Goal: Information Seeking & Learning: Check status

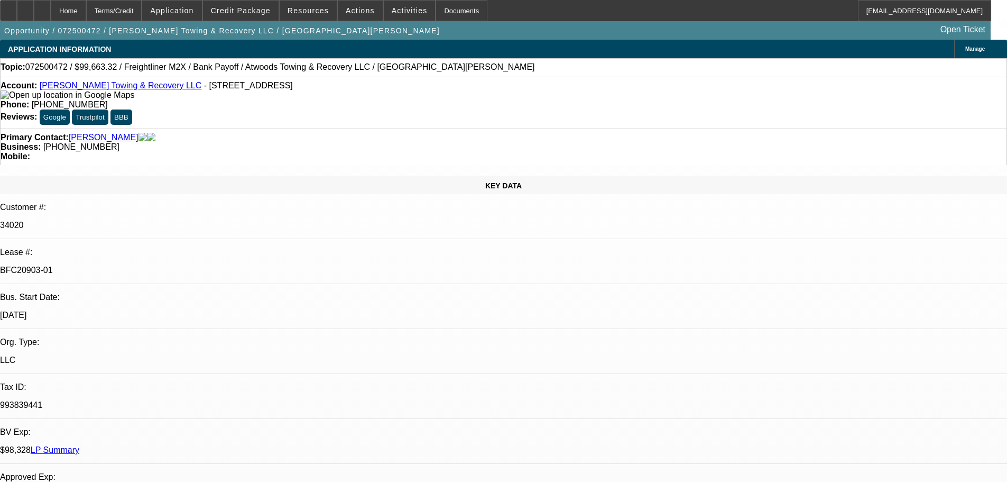
select select "0"
select select "2"
select select "0"
select select "6"
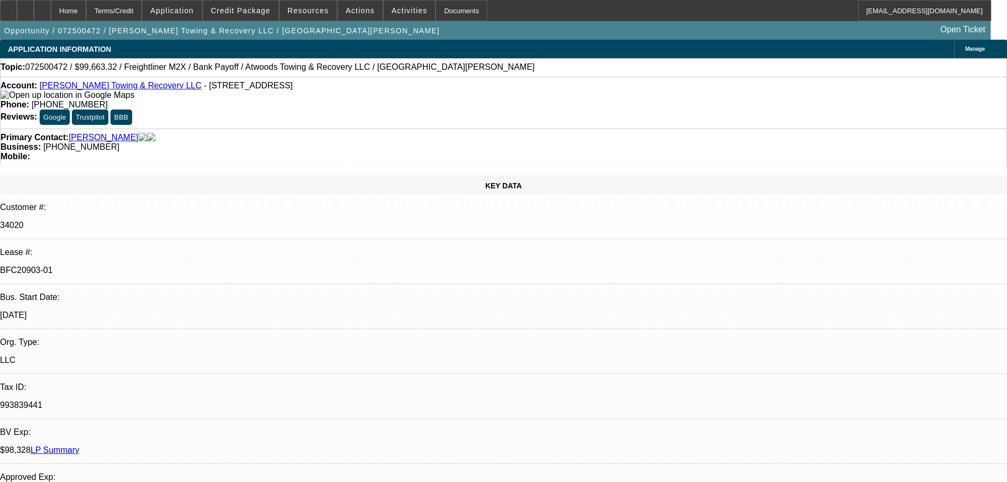
select select "0"
select select "6"
select select "0"
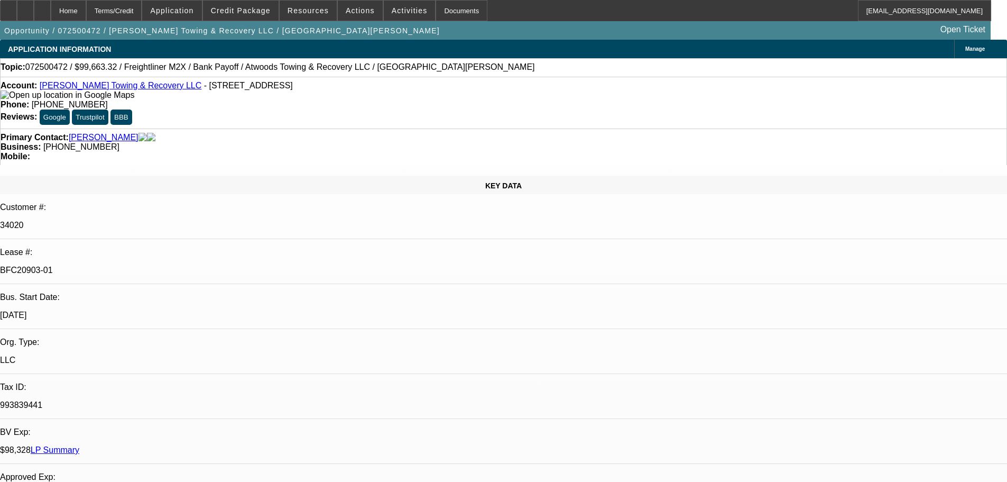
select select "0"
select select "6"
select select "0"
select select "2"
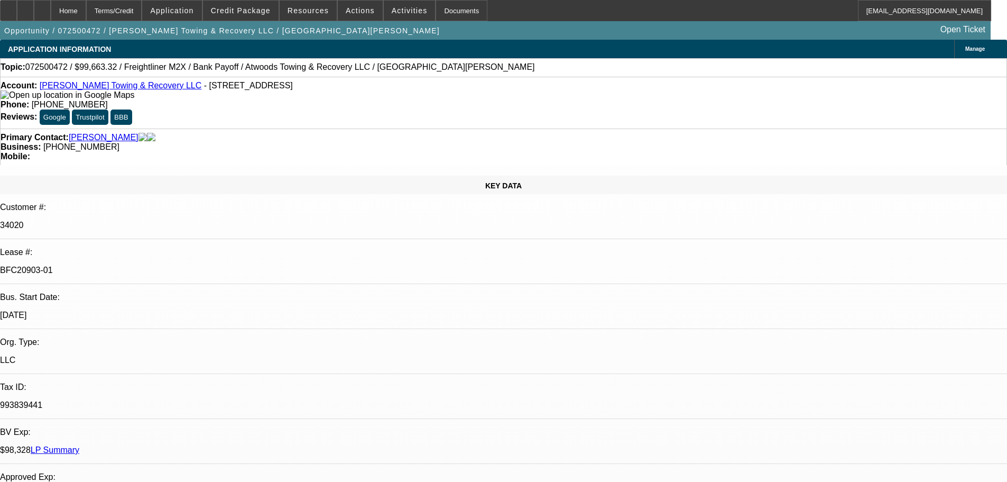
select select "2"
select select "0"
select select "6"
click at [314, 6] on span "Resources" at bounding box center [308, 10] width 41 height 8
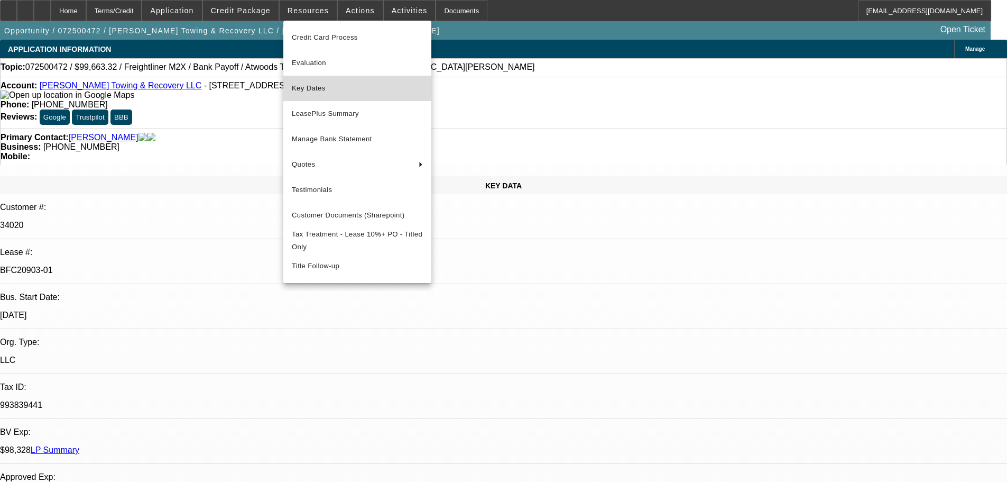
click at [305, 89] on span "Key Dates" at bounding box center [357, 88] width 131 height 13
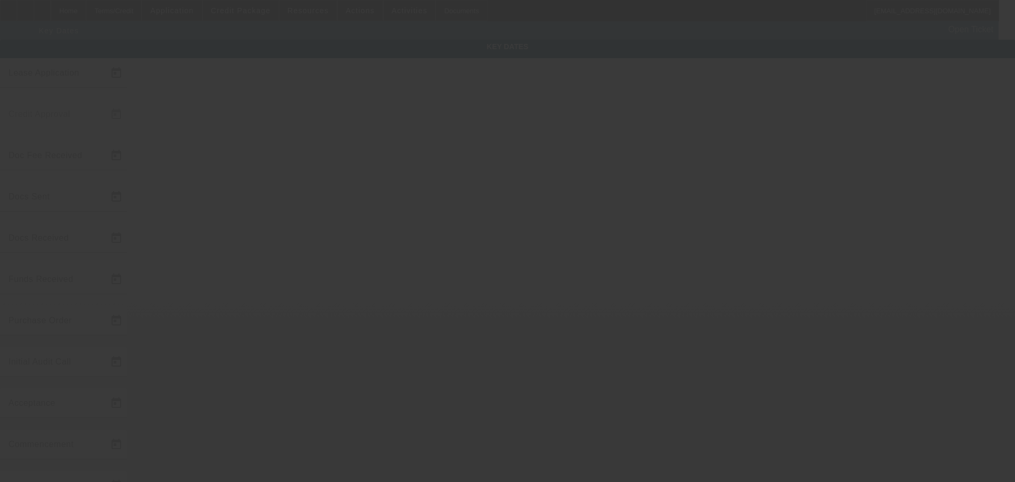
type input "[DATE]"
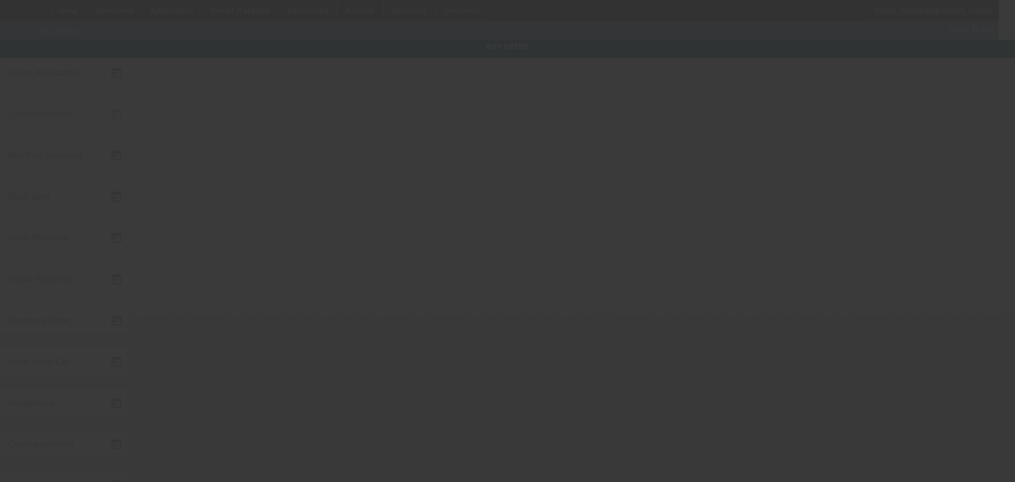
type input "[DATE]"
type input "9/1/2025"
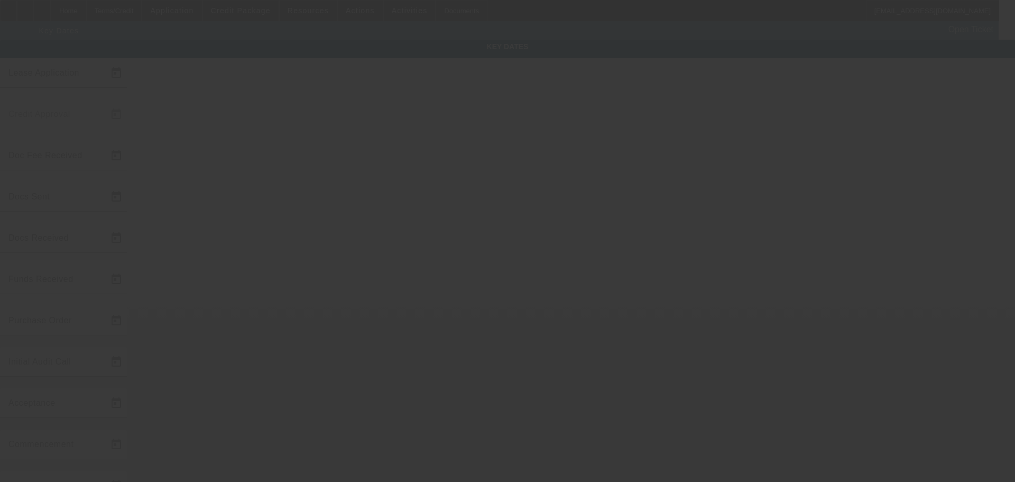
type input "[DATE]"
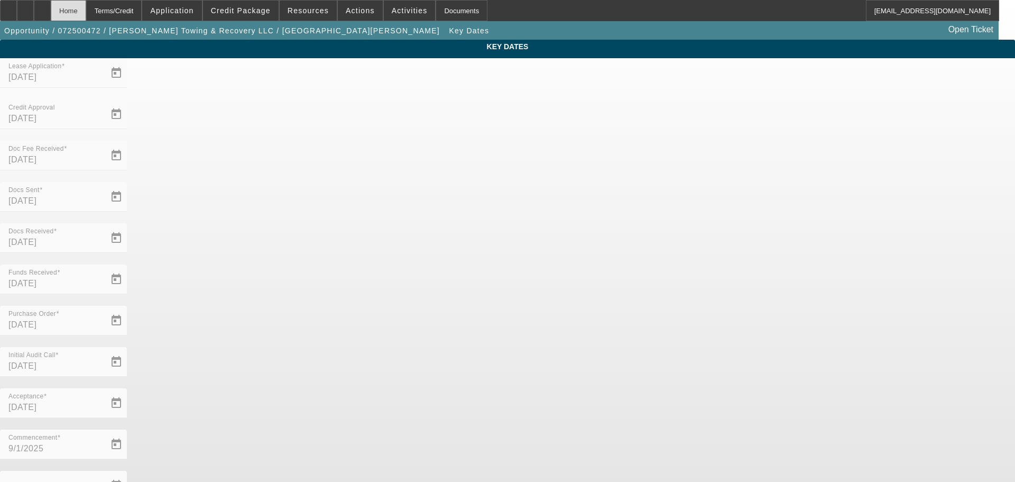
click at [85, 7] on div "Home" at bounding box center [68, 10] width 35 height 21
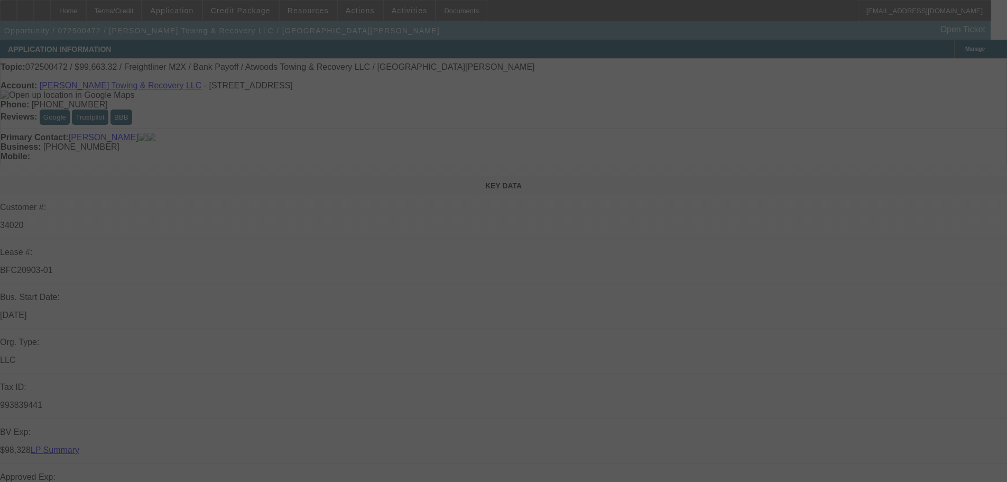
select select "0"
select select "2"
select select "0"
select select "6"
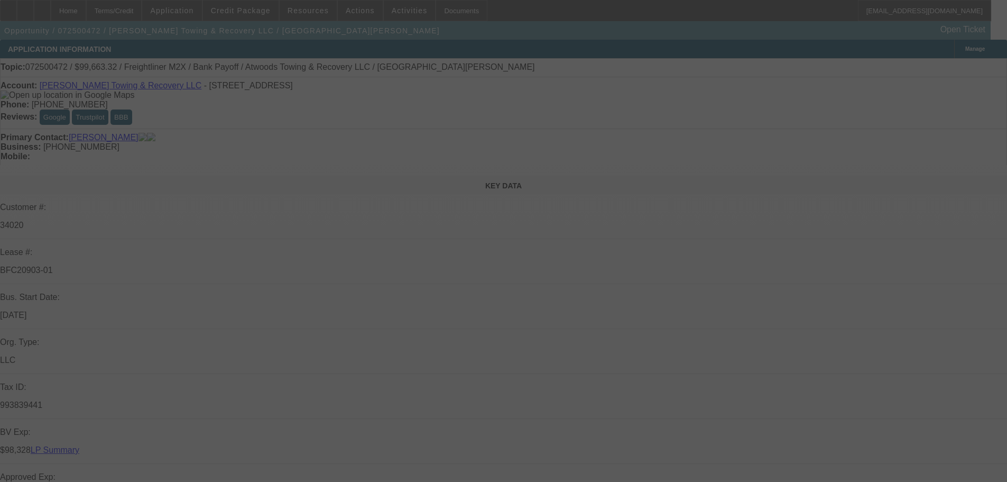
select select "0"
select select "6"
select select "0"
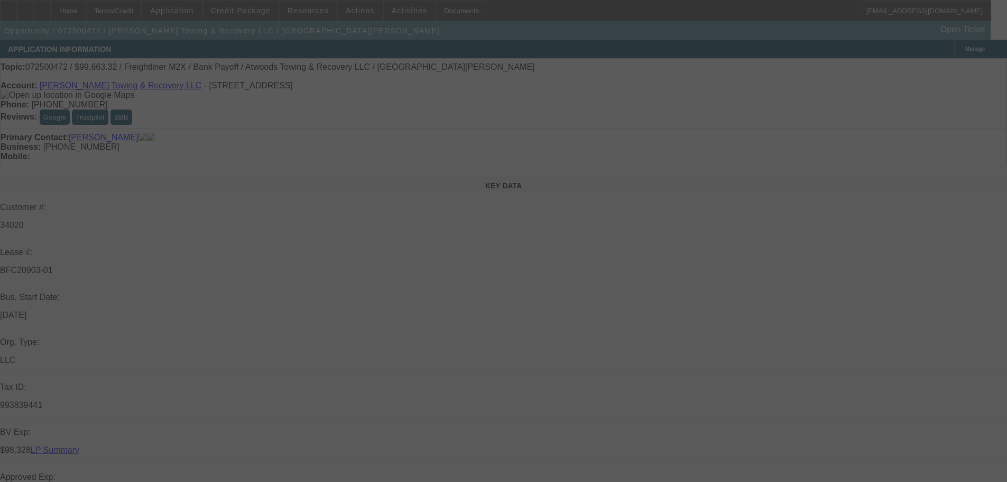
select select "0"
select select "6"
select select "0"
select select "2"
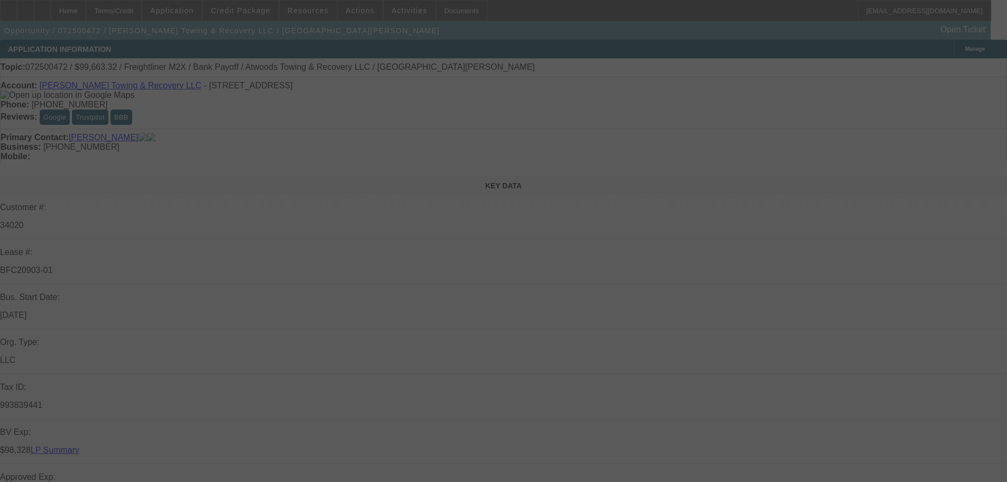
select select "2"
select select "0"
select select "6"
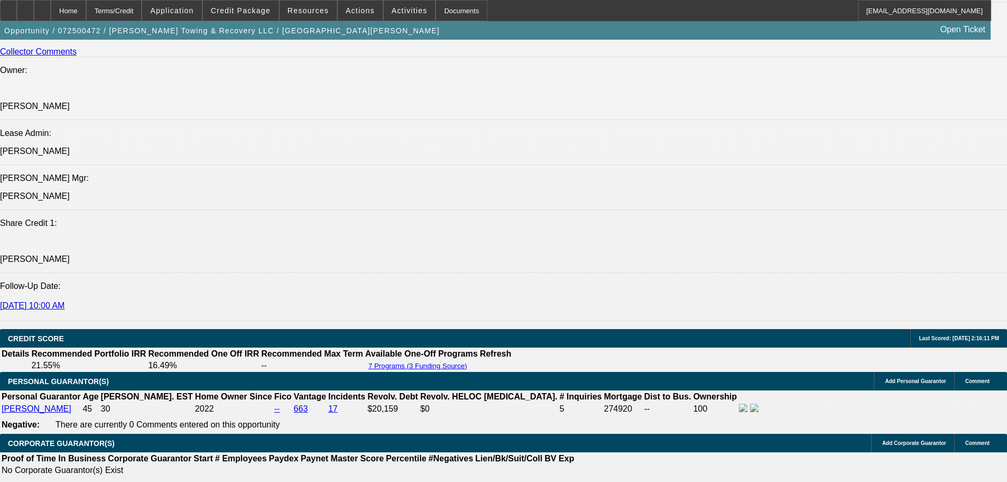
scroll to position [1481, 0]
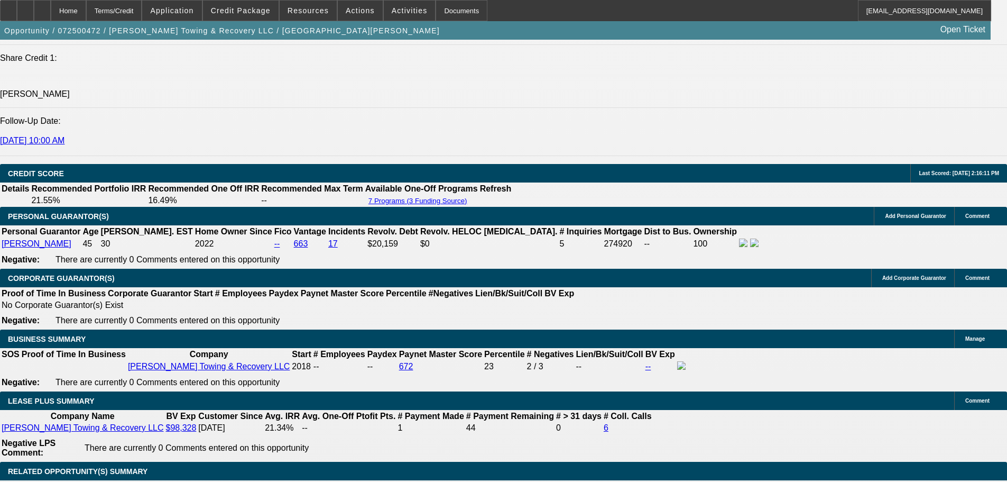
select select "0"
select select "2"
select select "0.1"
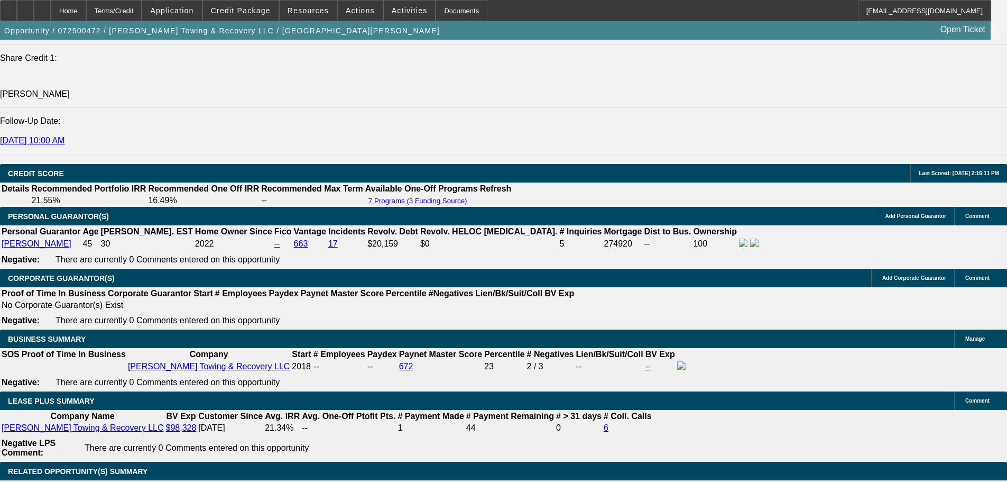
select select "4"
select select "0"
select select "2"
select select "0"
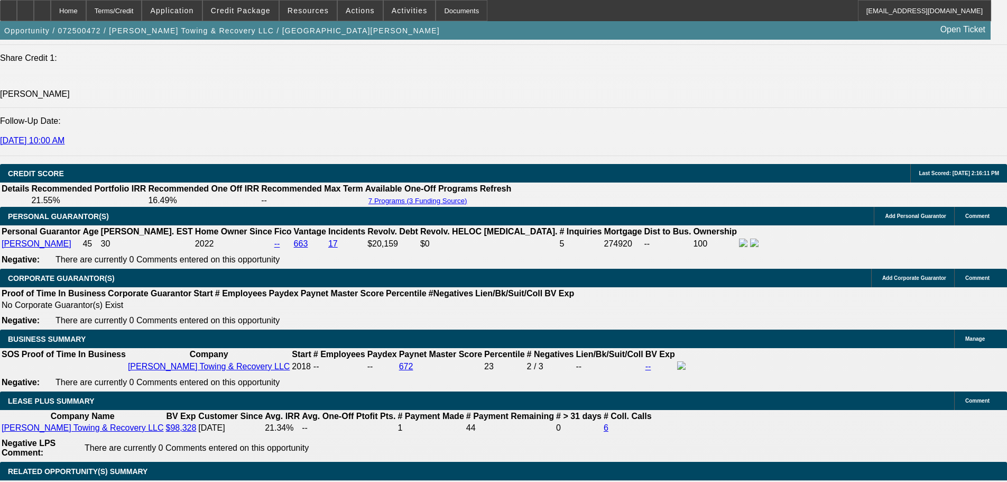
select select "6"
select select "0"
select select "2"
select select "0.1"
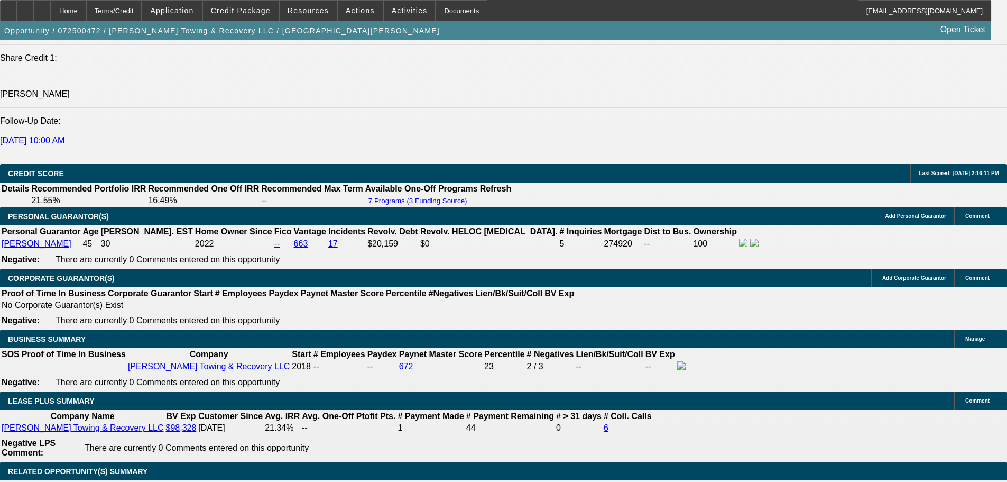
select select "4"
select select "0.1"
select select "2"
select select "0.1"
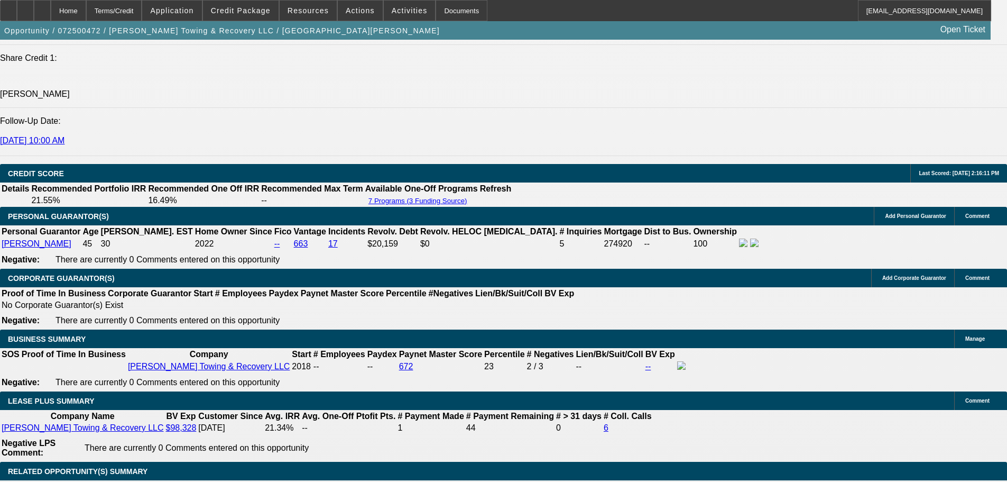
select select "4"
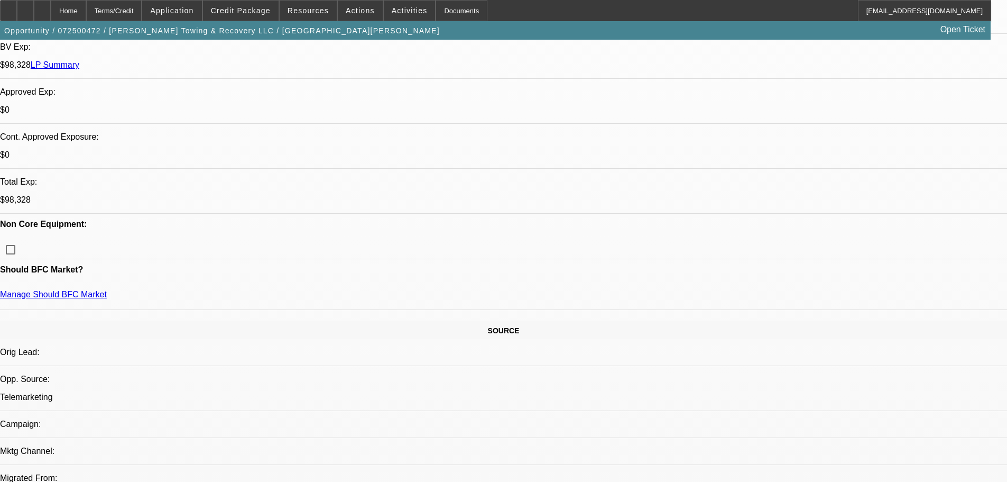
scroll to position [370, 0]
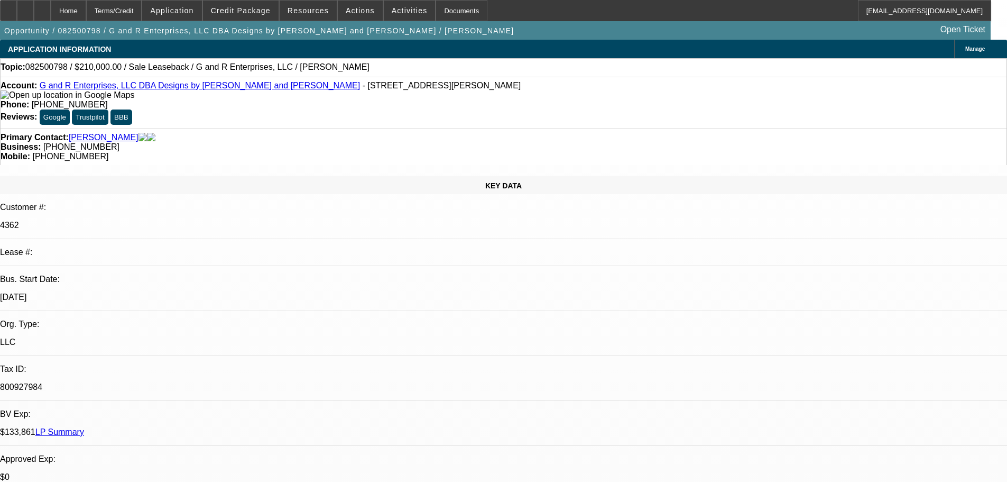
select select "0"
select select "2"
select select "0"
select select "2"
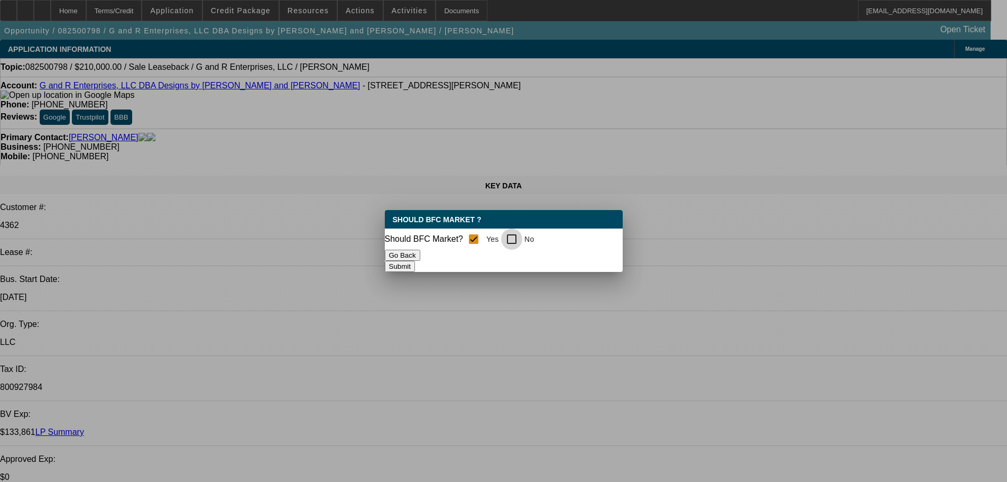
click at [517, 235] on input "No" at bounding box center [511, 238] width 21 height 21
checkbox input "true"
checkbox input "false"
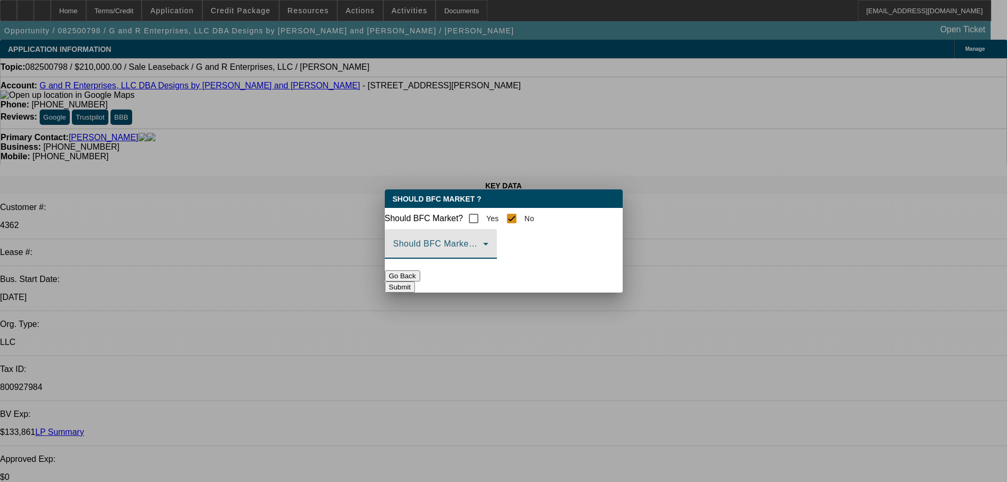
click at [492, 250] on icon at bounding box center [486, 243] width 13 height 13
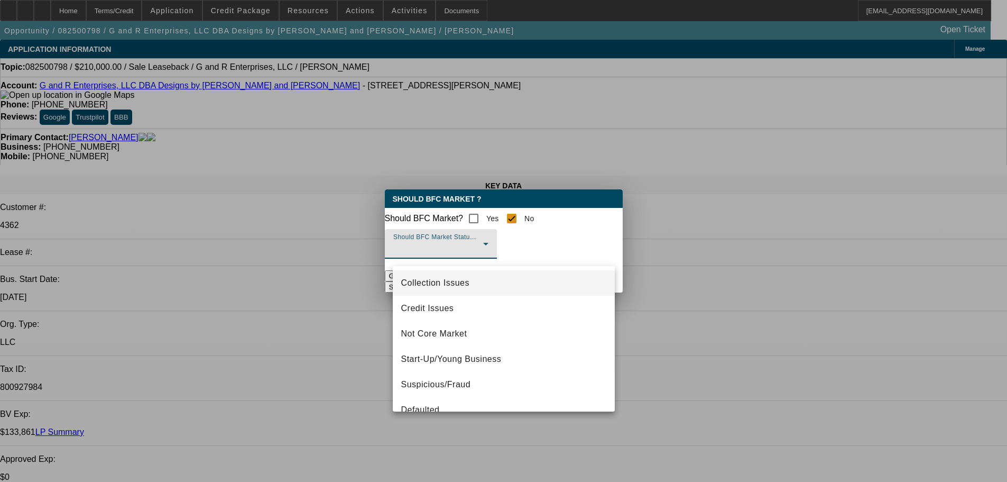
click at [438, 278] on span "Collection Issues" at bounding box center [435, 283] width 68 height 13
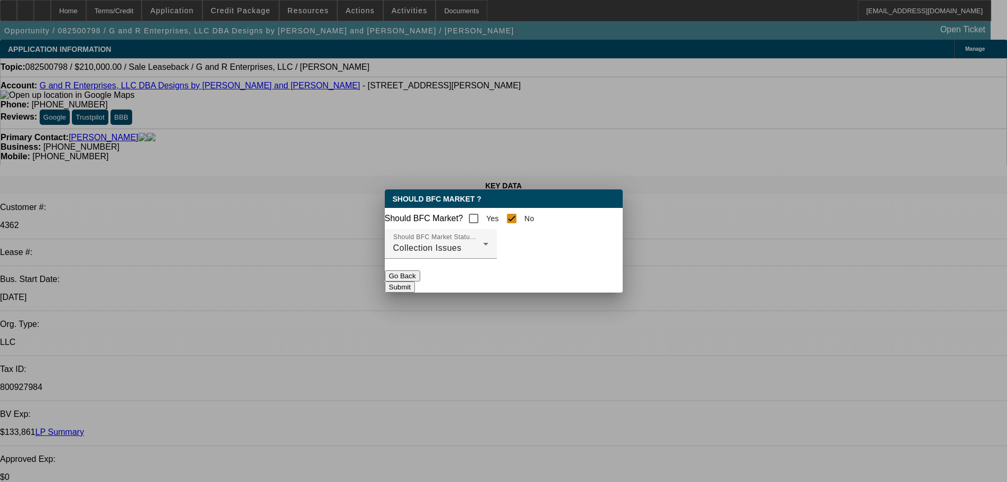
click at [415, 289] on button "Submit" at bounding box center [400, 286] width 30 height 11
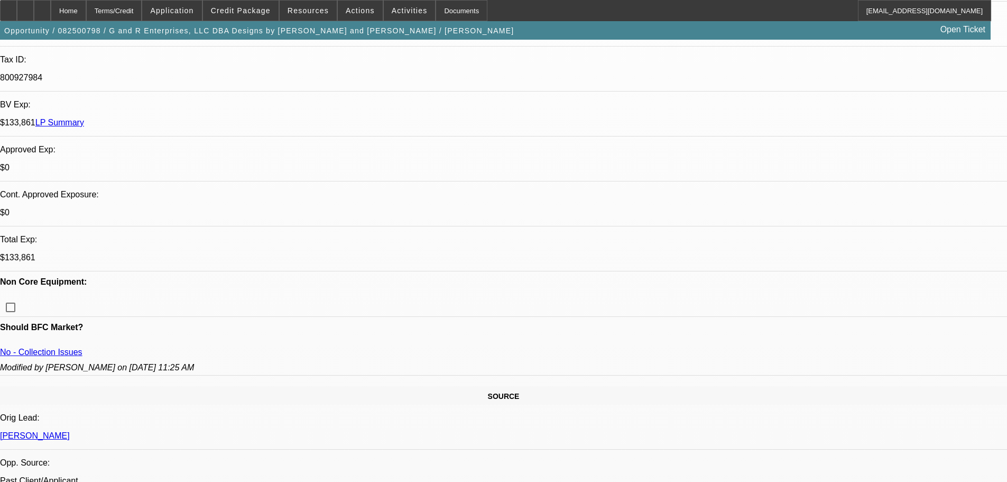
scroll to position [317, 0]
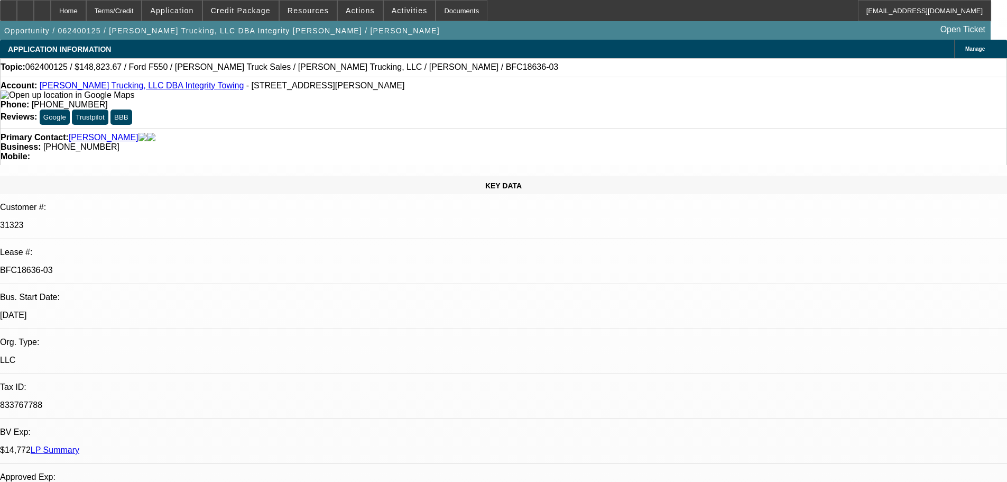
select select "0.1"
select select "0"
select select "2"
select select "0"
select select "6"
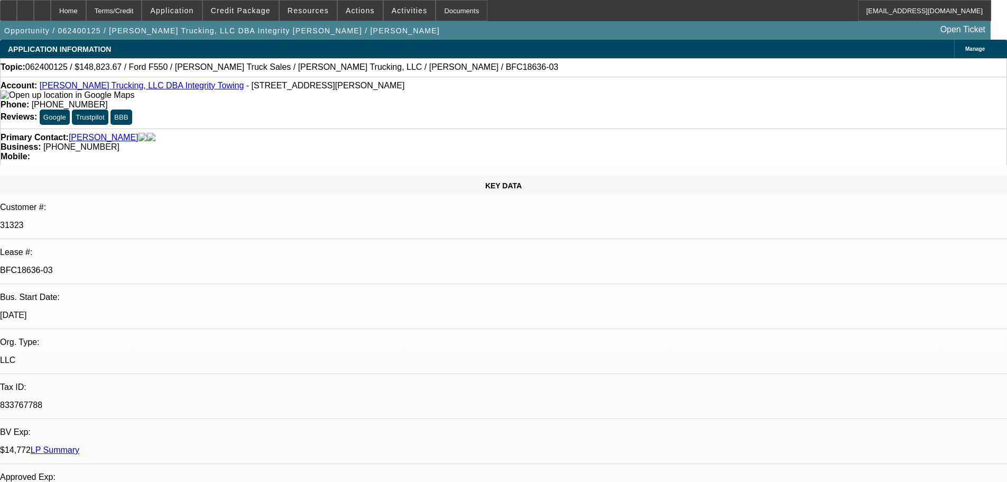
select select "0"
select select "2"
select select "0.1"
select select "4"
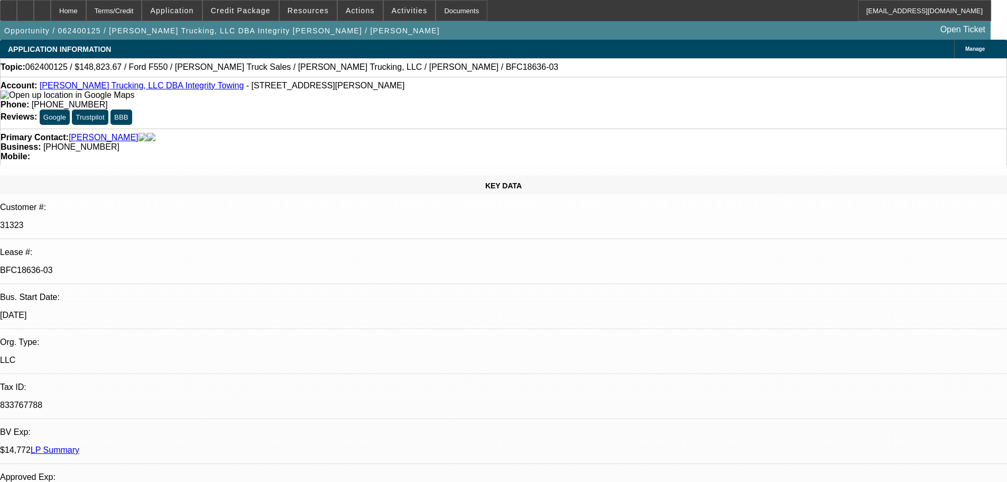
select select "0"
select select "2"
select select "0"
select select "6"
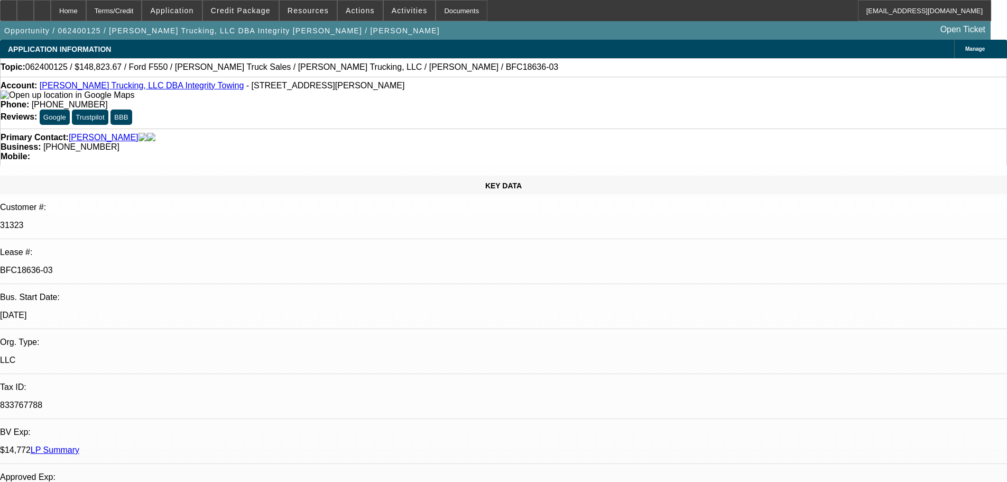
select select "0"
select select "2"
select select "0.1"
select select "4"
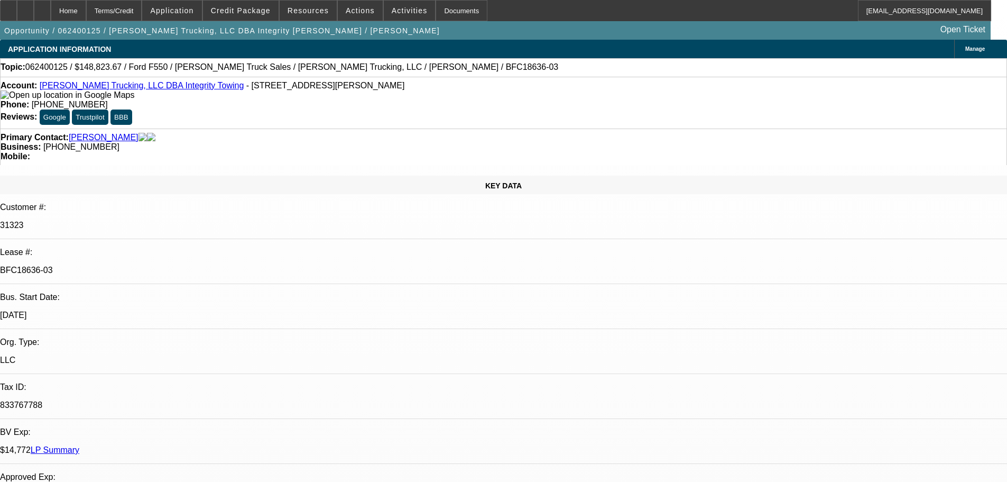
click at [79, 445] on link "LP Summary" at bounding box center [55, 449] width 49 height 9
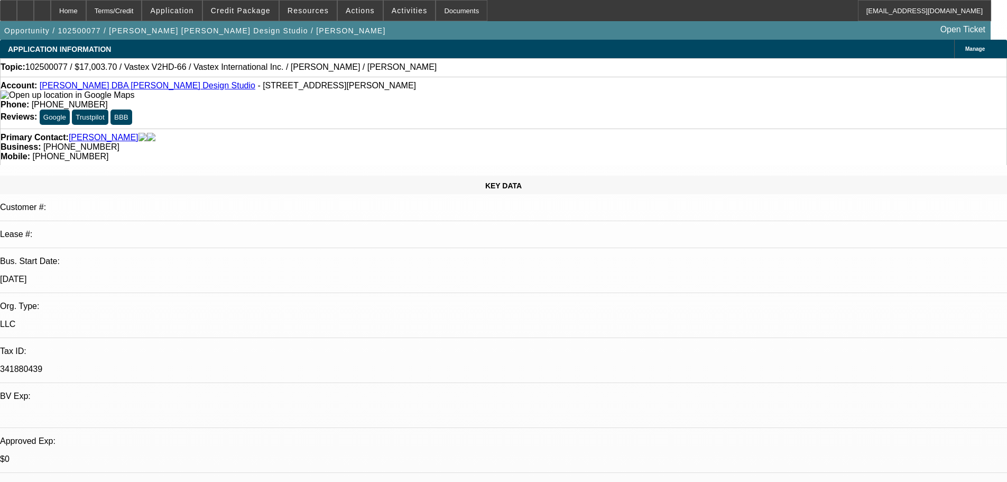
select select "0.1"
select select "2"
select select "0.1"
select select "4"
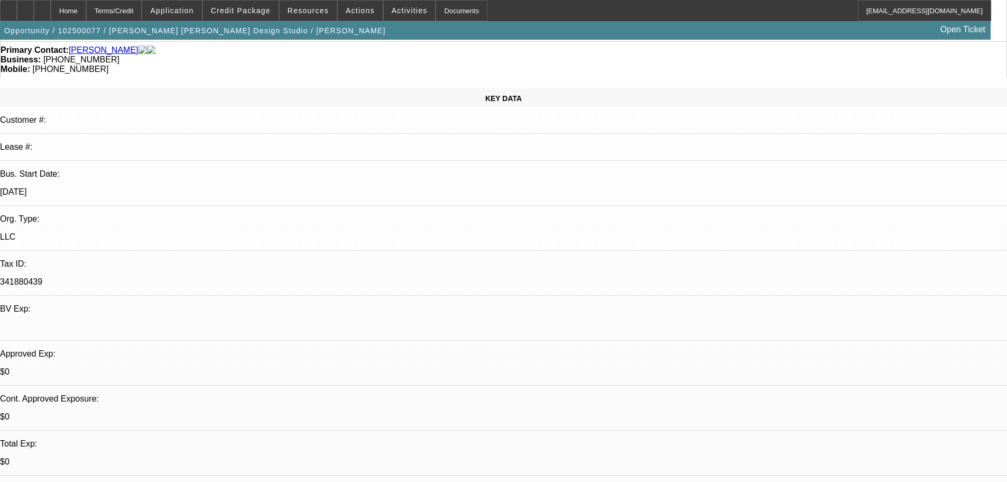
scroll to position [106, 0]
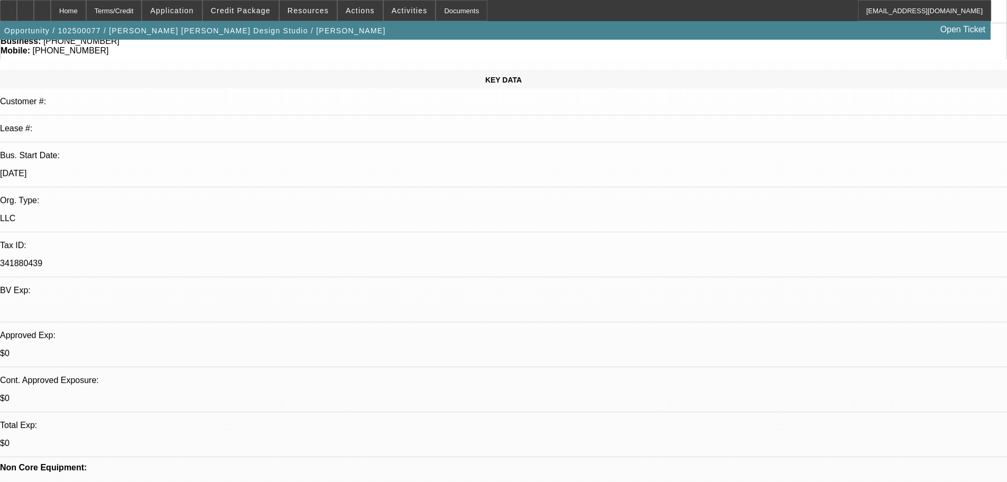
click at [248, 13] on span "Credit Package" at bounding box center [241, 10] width 60 height 8
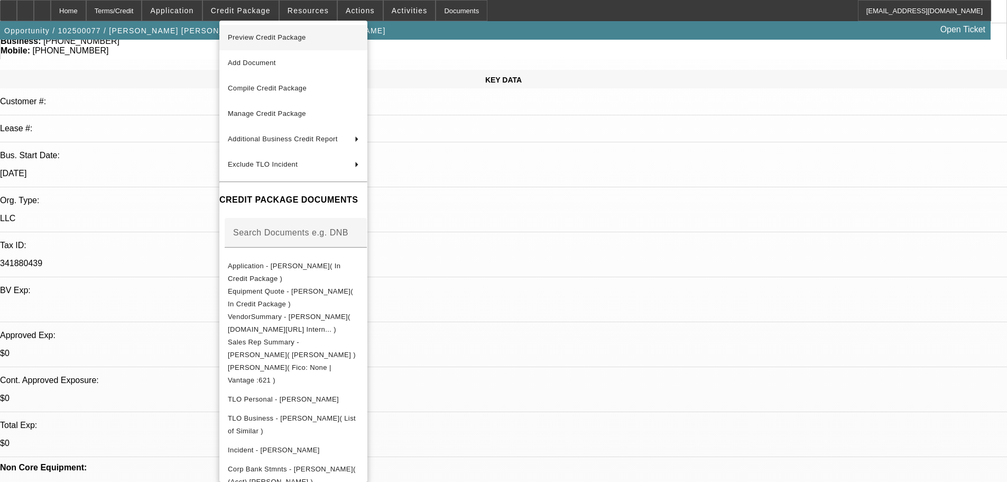
click at [263, 35] on span "Preview Credit Package" at bounding box center [267, 37] width 78 height 8
